Goal: Ask a question

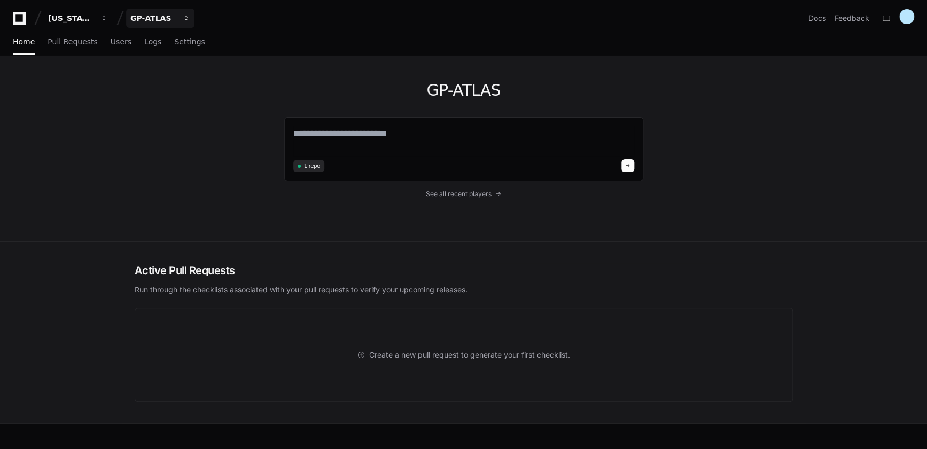
click at [94, 13] on div "GP-ATLAS" at bounding box center [71, 18] width 46 height 11
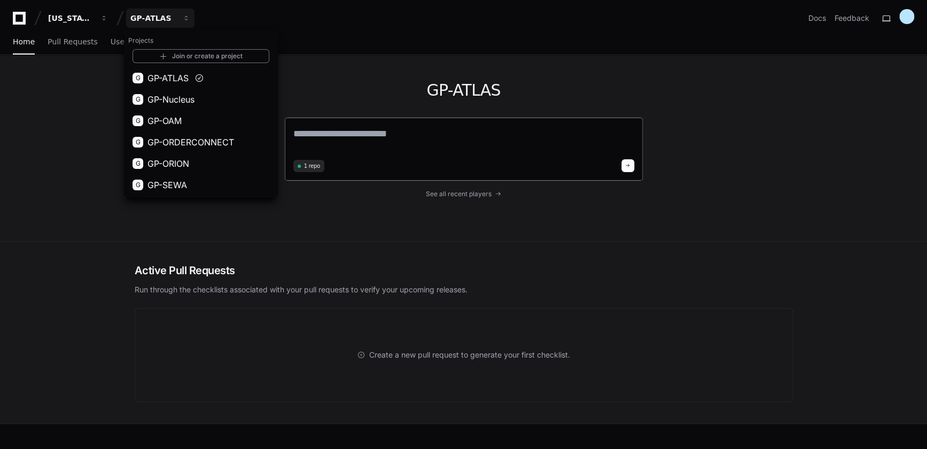
drag, startPoint x: 174, startPoint y: 159, endPoint x: 310, endPoint y: 139, distance: 137.8
click at [175, 158] on span "GP-ORION" at bounding box center [168, 163] width 42 height 13
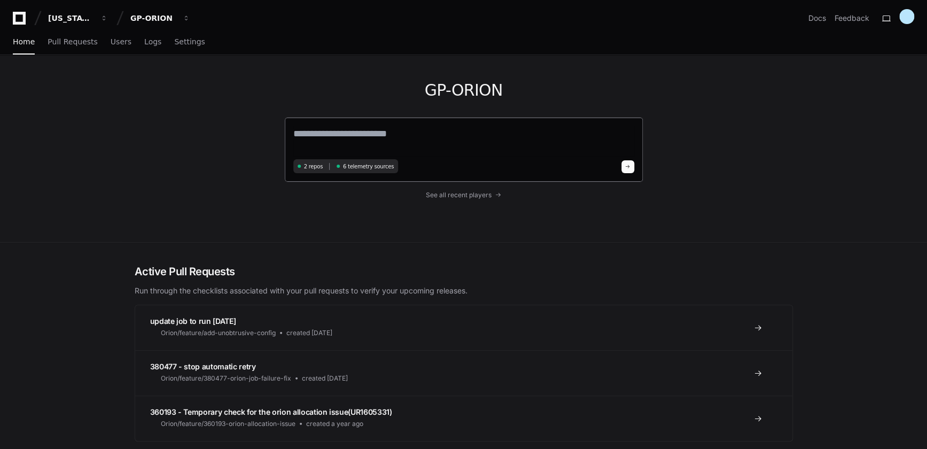
click at [379, 130] on textarea at bounding box center [463, 141] width 341 height 30
click at [405, 131] on textarea "**********" at bounding box center [463, 140] width 341 height 28
type textarea "**********"
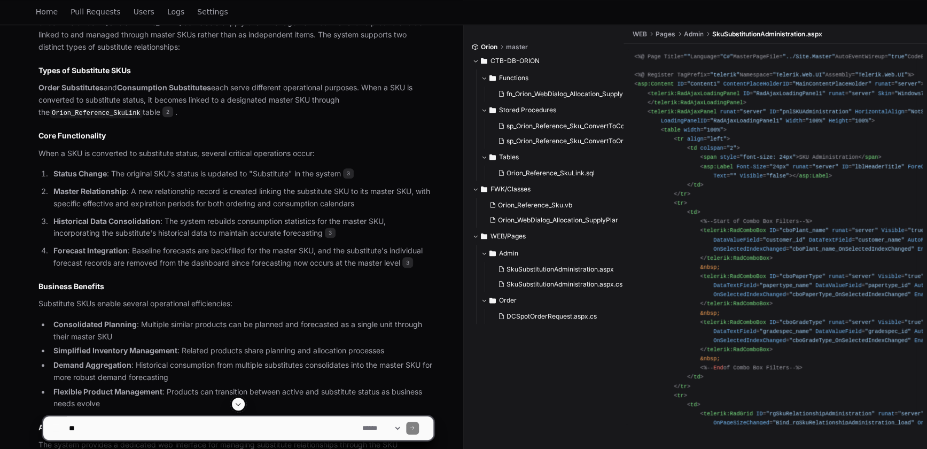
scroll to position [402, 0]
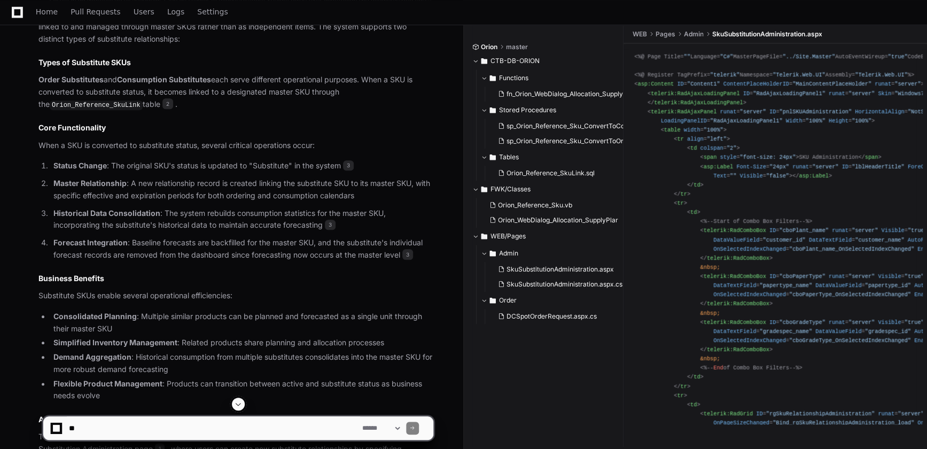
click at [522, 342] on div "Orion master CTB-DB-ORION Functions fn_Orion_WebDialog_Allocation_SupplyPlan_Sw…" at bounding box center [548, 236] width 152 height 421
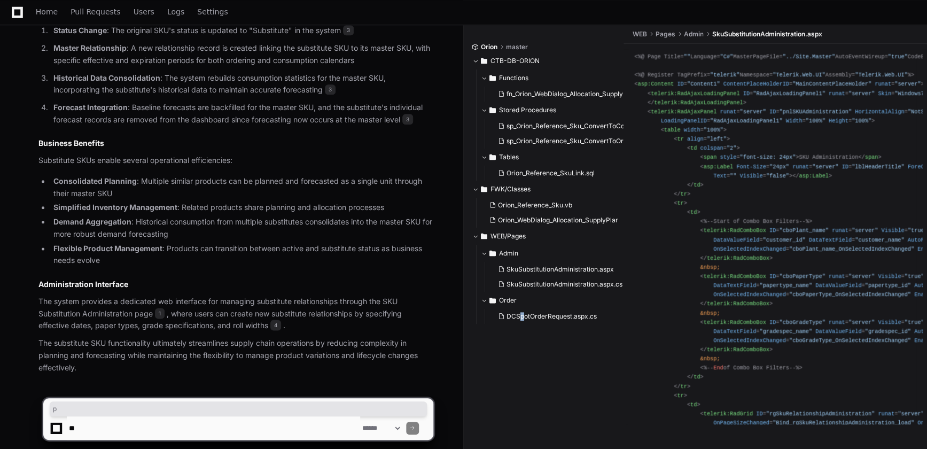
scroll to position [548, 0]
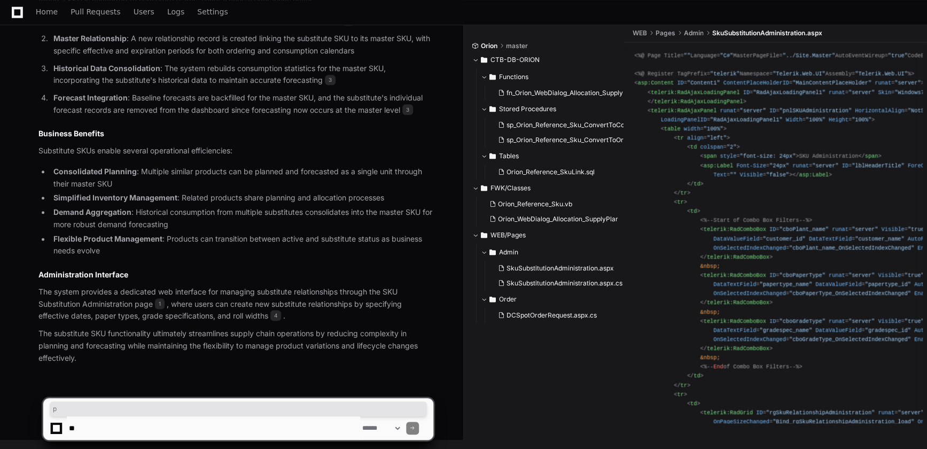
click at [266, 421] on textarea at bounding box center [213, 428] width 293 height 24
type textarea "*"
drag, startPoint x: 256, startPoint y: 428, endPoint x: 256, endPoint y: 422, distance: 5.9
click at [252, 430] on textarea at bounding box center [213, 428] width 293 height 24
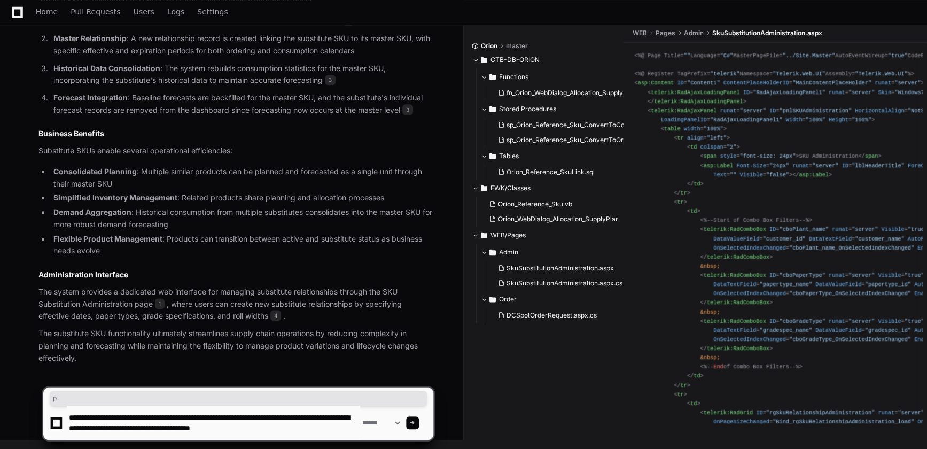
type textarea "**********"
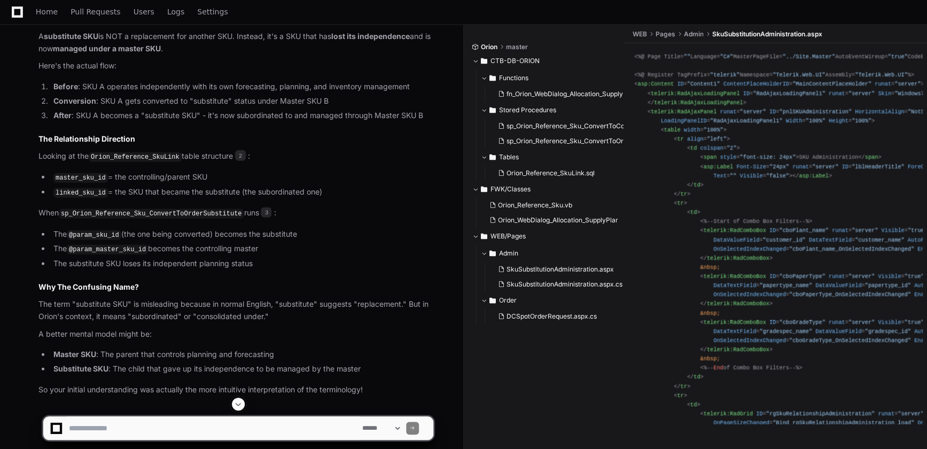
scroll to position [1135, 0]
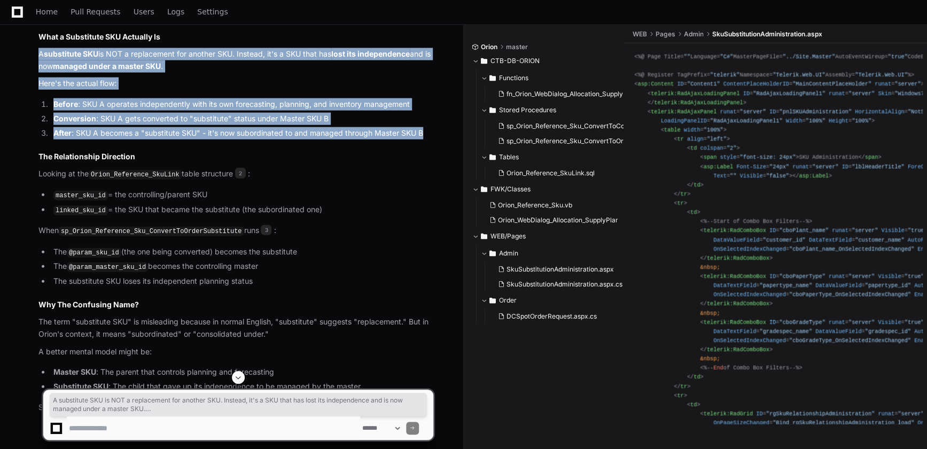
drag, startPoint x: 38, startPoint y: 57, endPoint x: 433, endPoint y: 131, distance: 401.7
click at [433, 131] on article "You're absolutely right to be confused - the terminology is counterintuitive! L…" at bounding box center [235, 204] width 395 height 418
copy article "A substitute SKU is NOT a replacement for another SKU. Instead, it's a SKU that…"
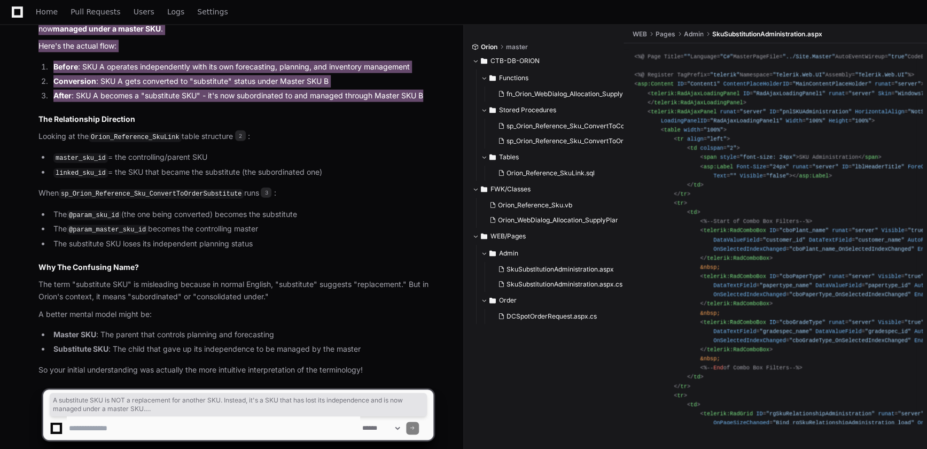
scroll to position [1184, 0]
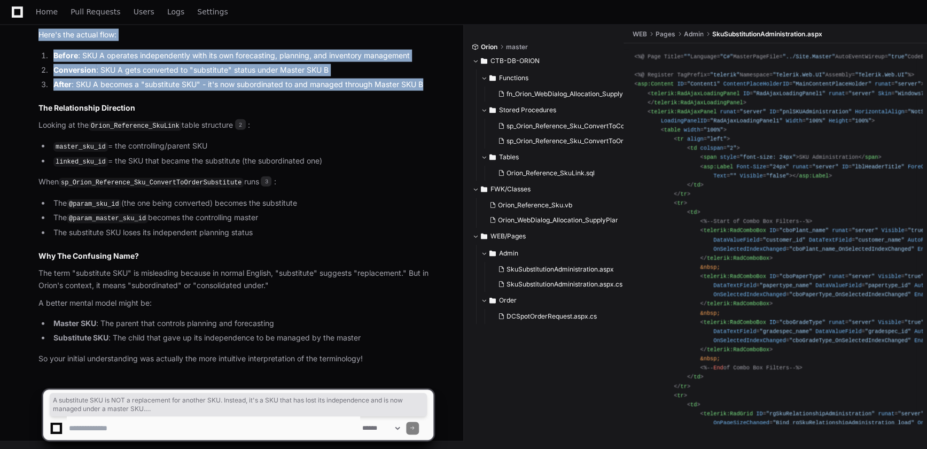
copy article "A substitute SKU is NOT a replacement for another SKU. Instead, it's a SKU that…"
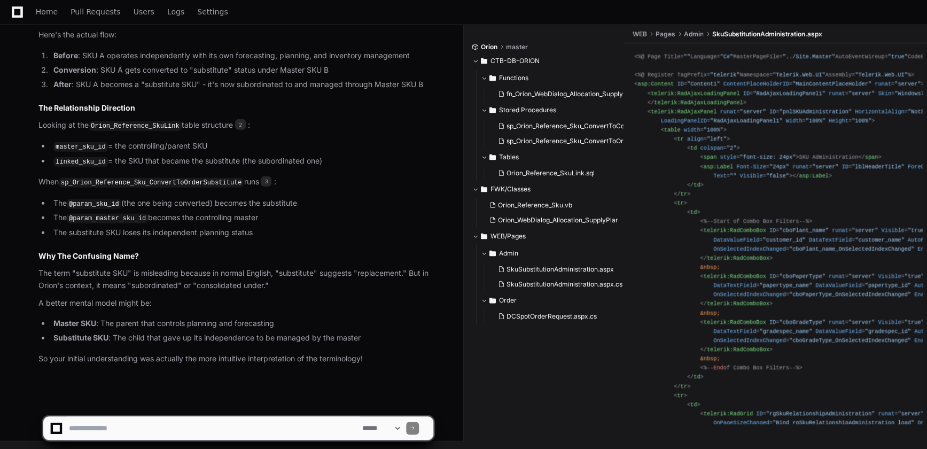
click at [347, 186] on p "When sp_Orion_Reference_Sku_ConvertToOrderSubstitute runs 3 :" at bounding box center [235, 182] width 395 height 13
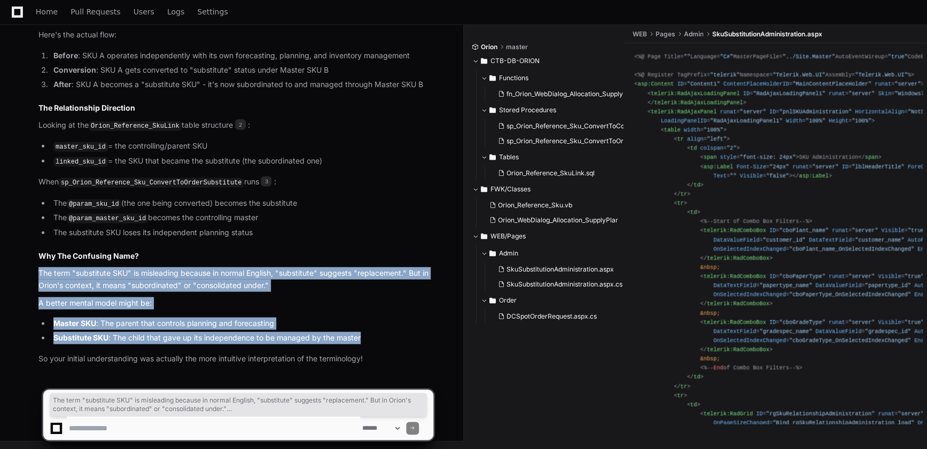
drag, startPoint x: 39, startPoint y: 272, endPoint x: 369, endPoint y: 333, distance: 335.4
click at [369, 333] on article "You're absolutely right to be confused - the terminology is counterintuitive! L…" at bounding box center [235, 156] width 395 height 418
copy article "The term "substitute SKU" is misleading because in normal English, "substitute"…"
